Goal: Task Accomplishment & Management: Manage account settings

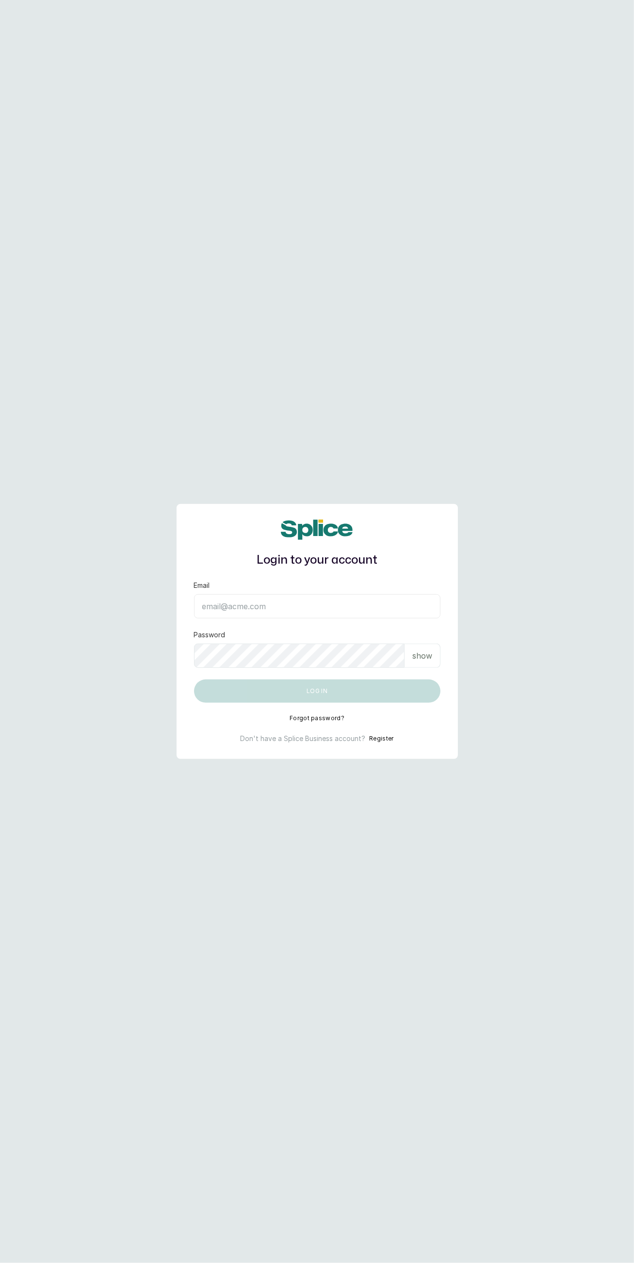
scroll to position [45, 0]
click at [248, 618] on input "Email" at bounding box center [317, 606] width 246 height 24
type input "admin@heavenlytouchsalon.com.ng"
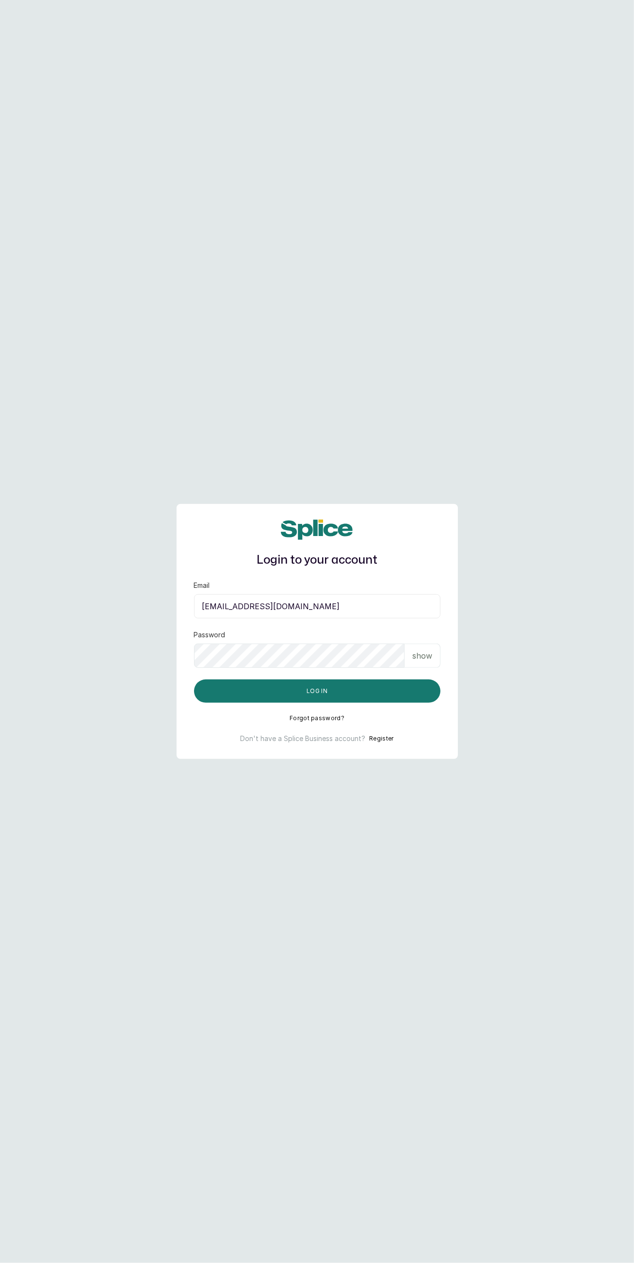
click at [406, 703] on button "Log in" at bounding box center [317, 691] width 246 height 23
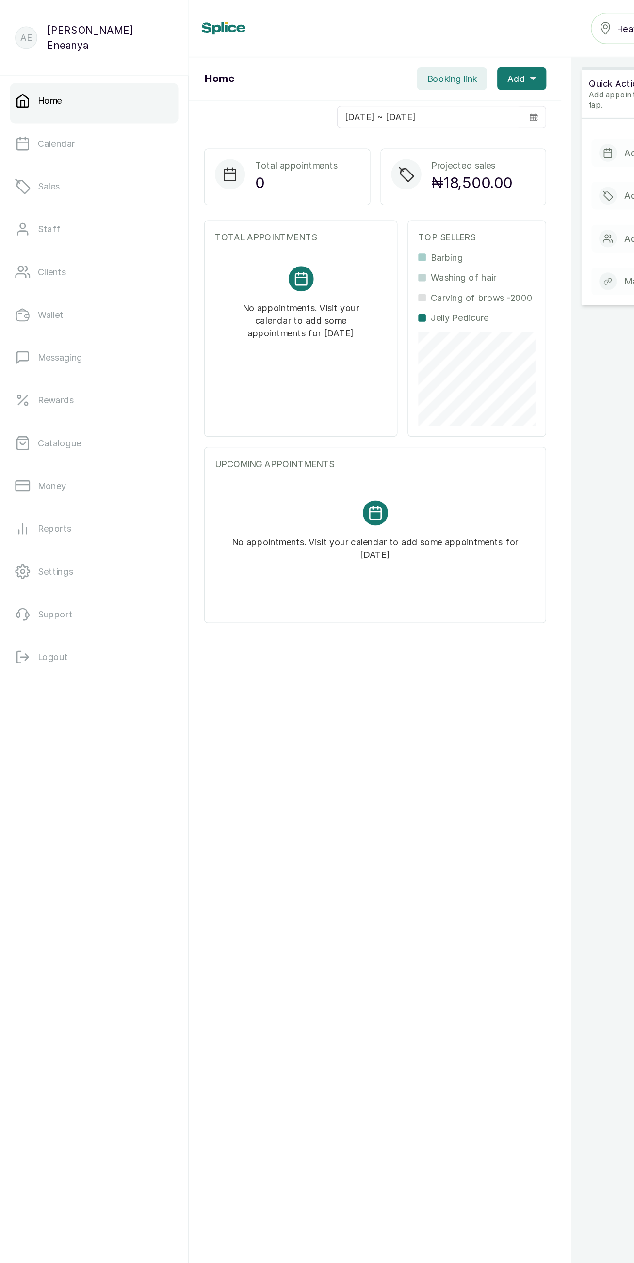
click at [46, 341] on p "Catalogue" at bounding box center [45, 341] width 33 height 10
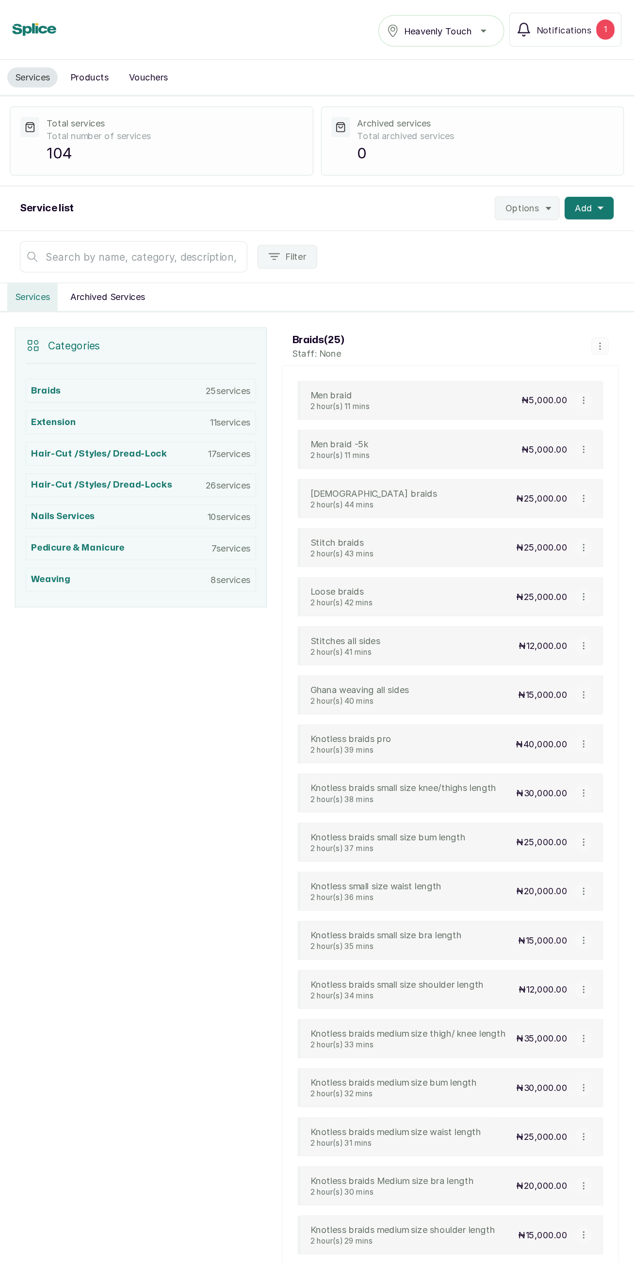
scroll to position [27, 0]
